Goal: Information Seeking & Learning: Find specific fact

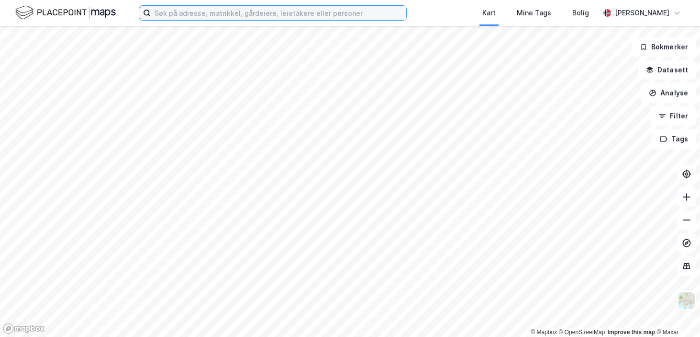
click at [182, 11] on input at bounding box center [279, 13] width 256 height 14
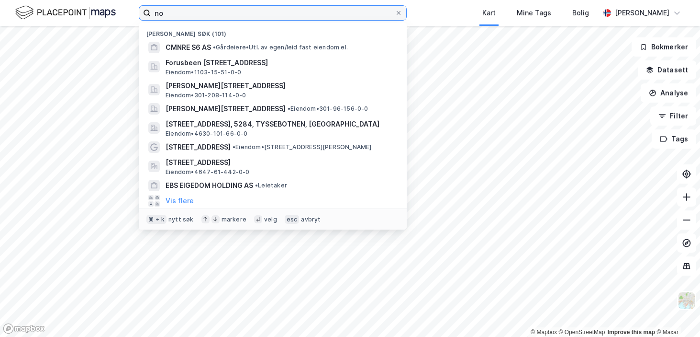
type input "n"
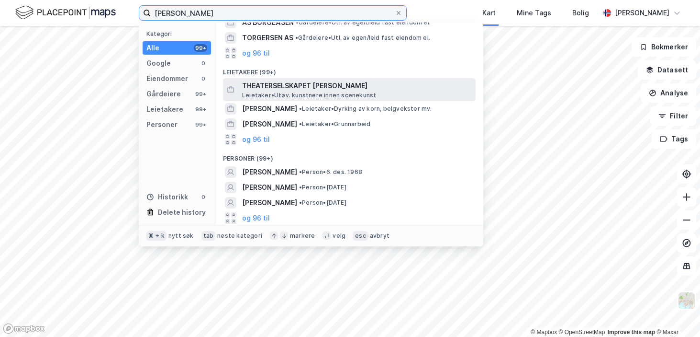
scroll to position [41, 0]
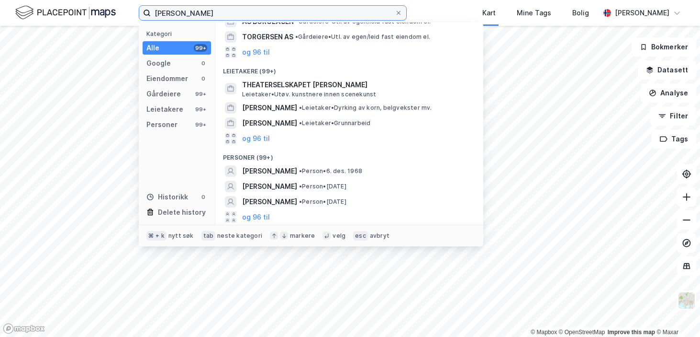
type input "[PERSON_NAME]"
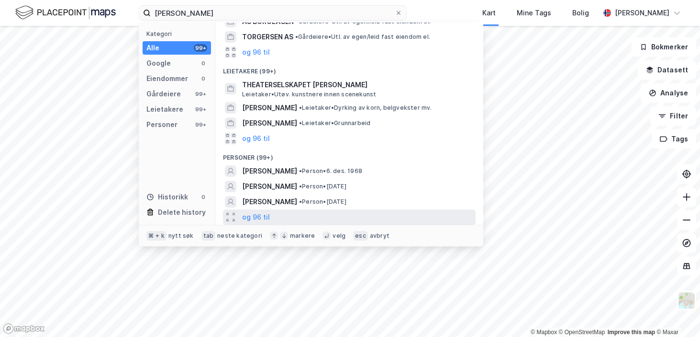
click at [252, 214] on button "og 96 til" at bounding box center [256, 216] width 28 height 11
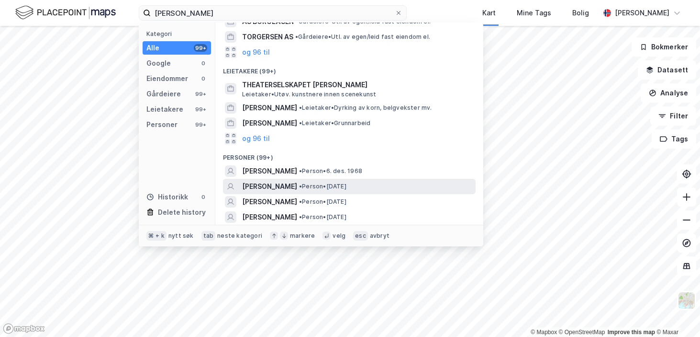
scroll to position [68, 0]
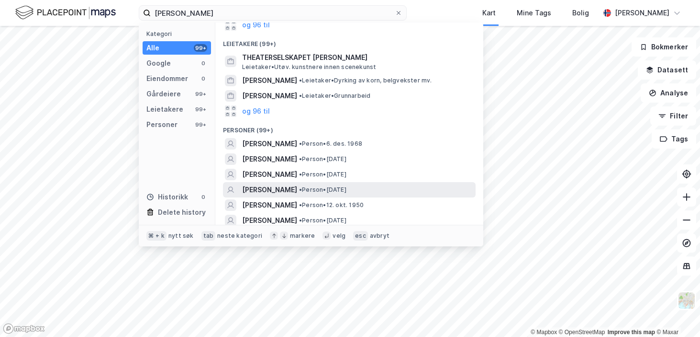
click at [284, 185] on span "[PERSON_NAME]" at bounding box center [269, 189] width 55 height 11
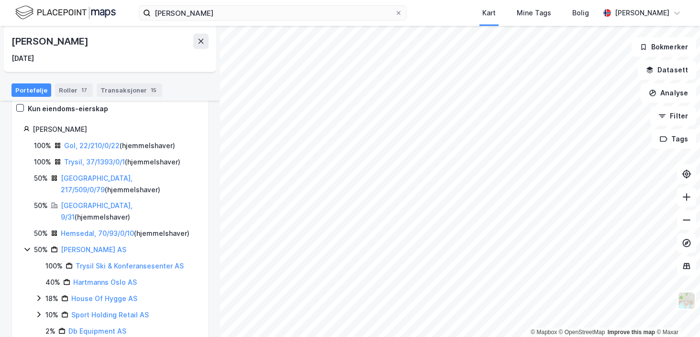
scroll to position [89, 0]
click at [81, 145] on link "Gol, 22/210/0/22" at bounding box center [92, 145] width 56 height 8
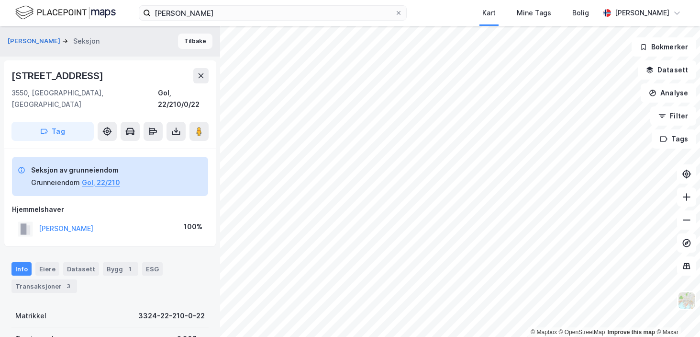
click at [192, 37] on button "Tilbake" at bounding box center [195, 41] width 34 height 15
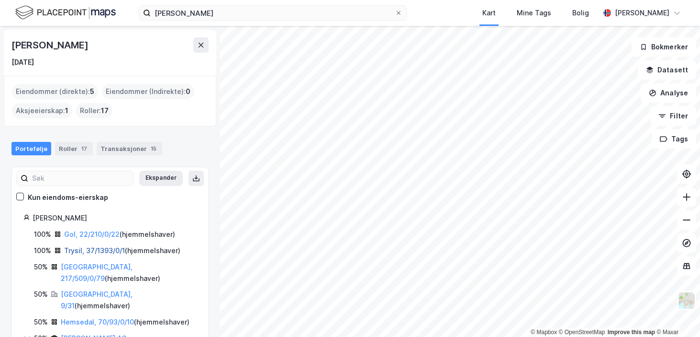
click at [82, 248] on link "Trysil, 37/1393/0/1" at bounding box center [94, 250] width 61 height 8
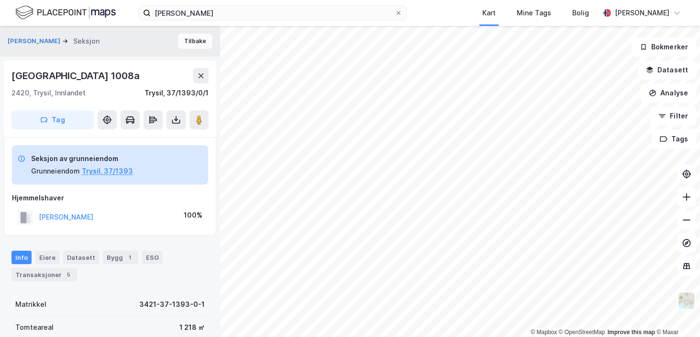
click at [196, 42] on button "Tilbake" at bounding box center [195, 41] width 34 height 15
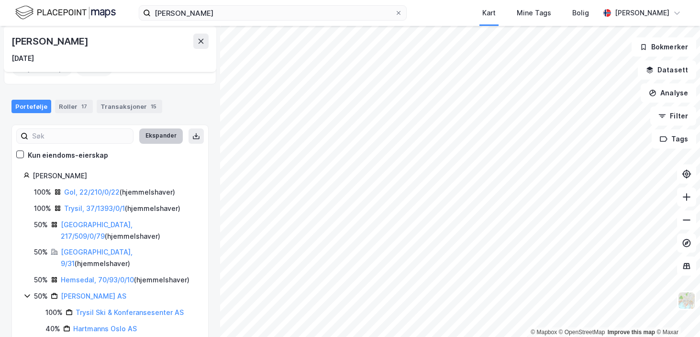
scroll to position [45, 0]
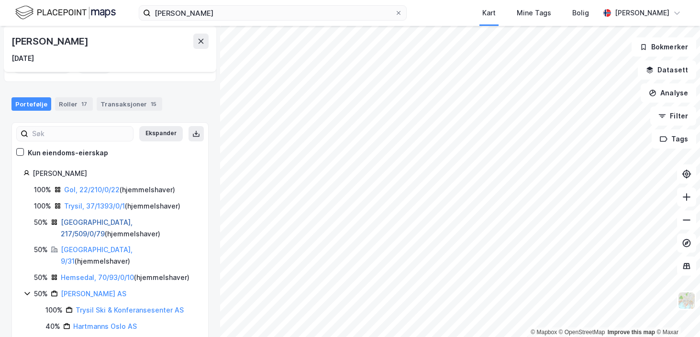
click at [75, 222] on link "[GEOGRAPHIC_DATA], 217/509/0/79" at bounding box center [97, 228] width 72 height 20
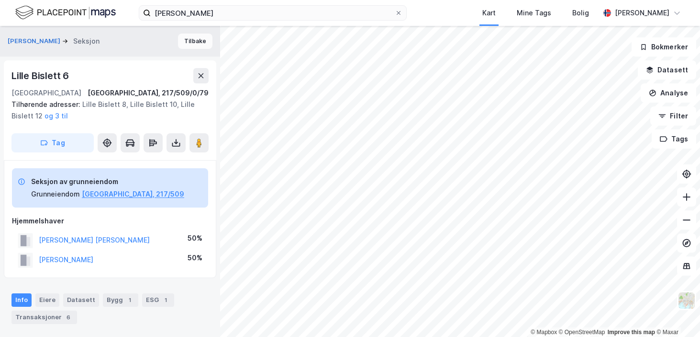
click at [185, 41] on button "Tilbake" at bounding box center [195, 41] width 34 height 15
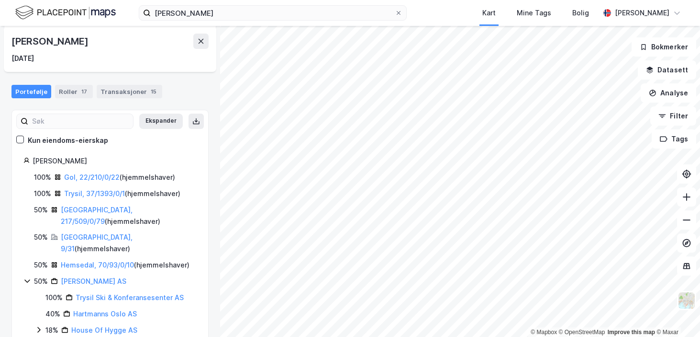
scroll to position [89, 0]
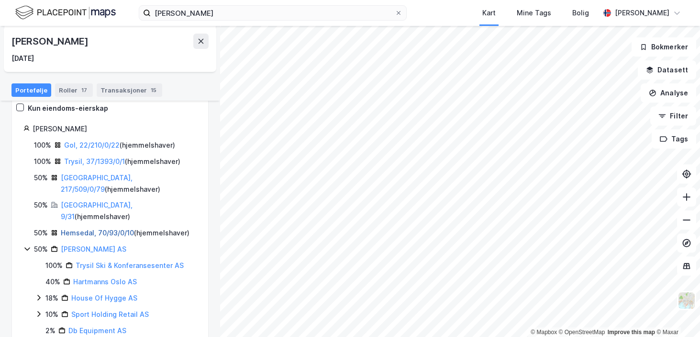
click at [73, 228] on link "Hemsedal, 70/93/0/10" at bounding box center [97, 232] width 73 height 8
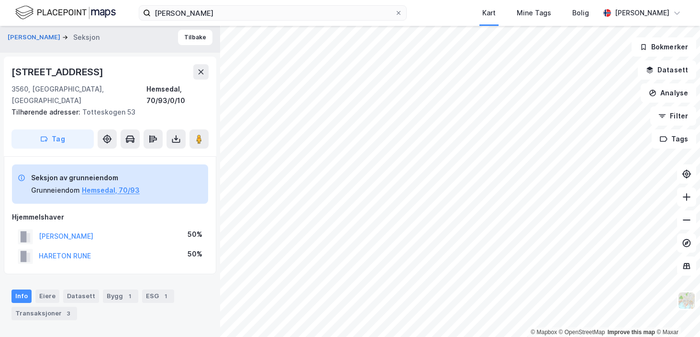
scroll to position [2, 0]
